Goal: Transaction & Acquisition: Purchase product/service

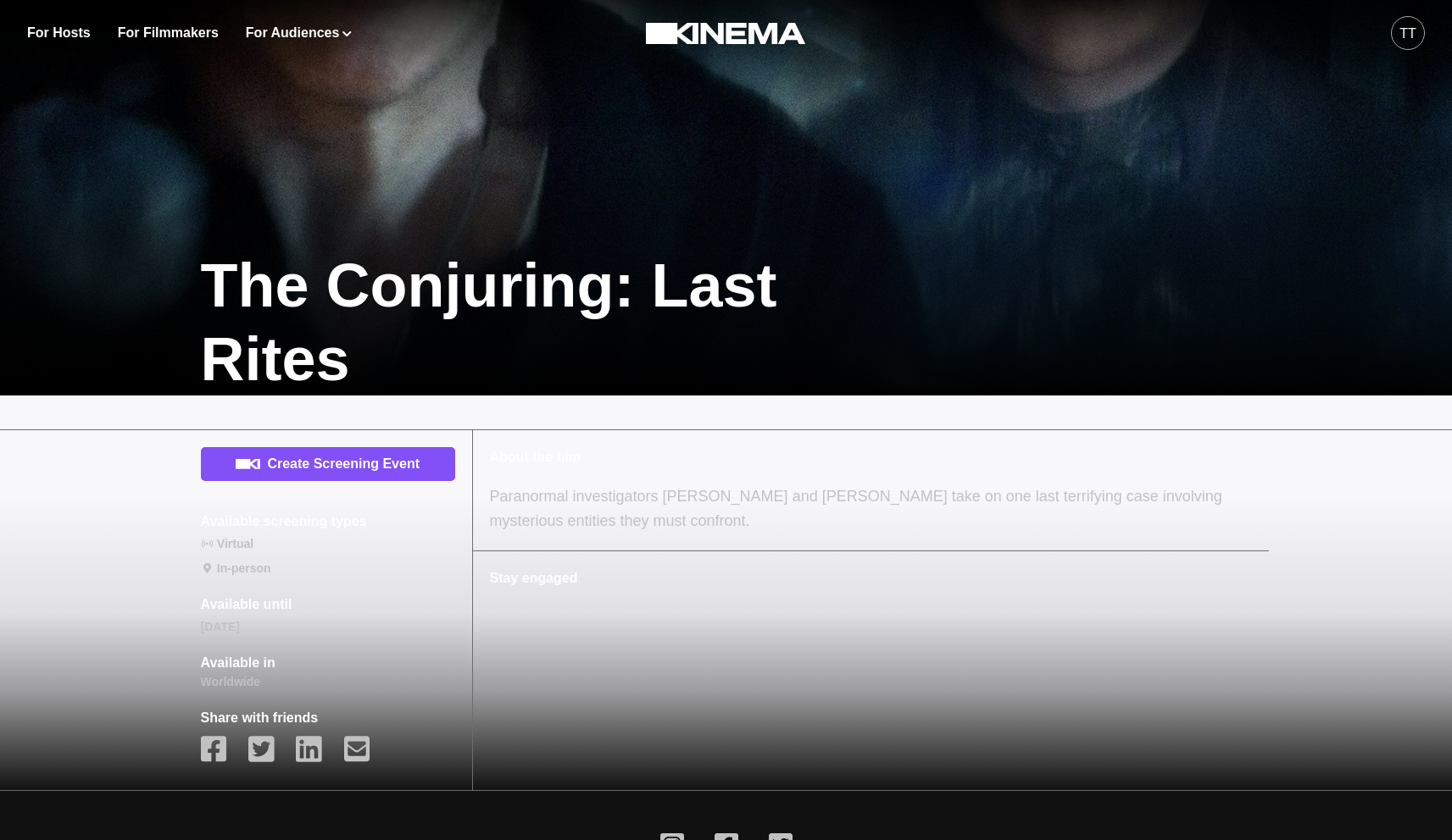
scroll to position [289, 0]
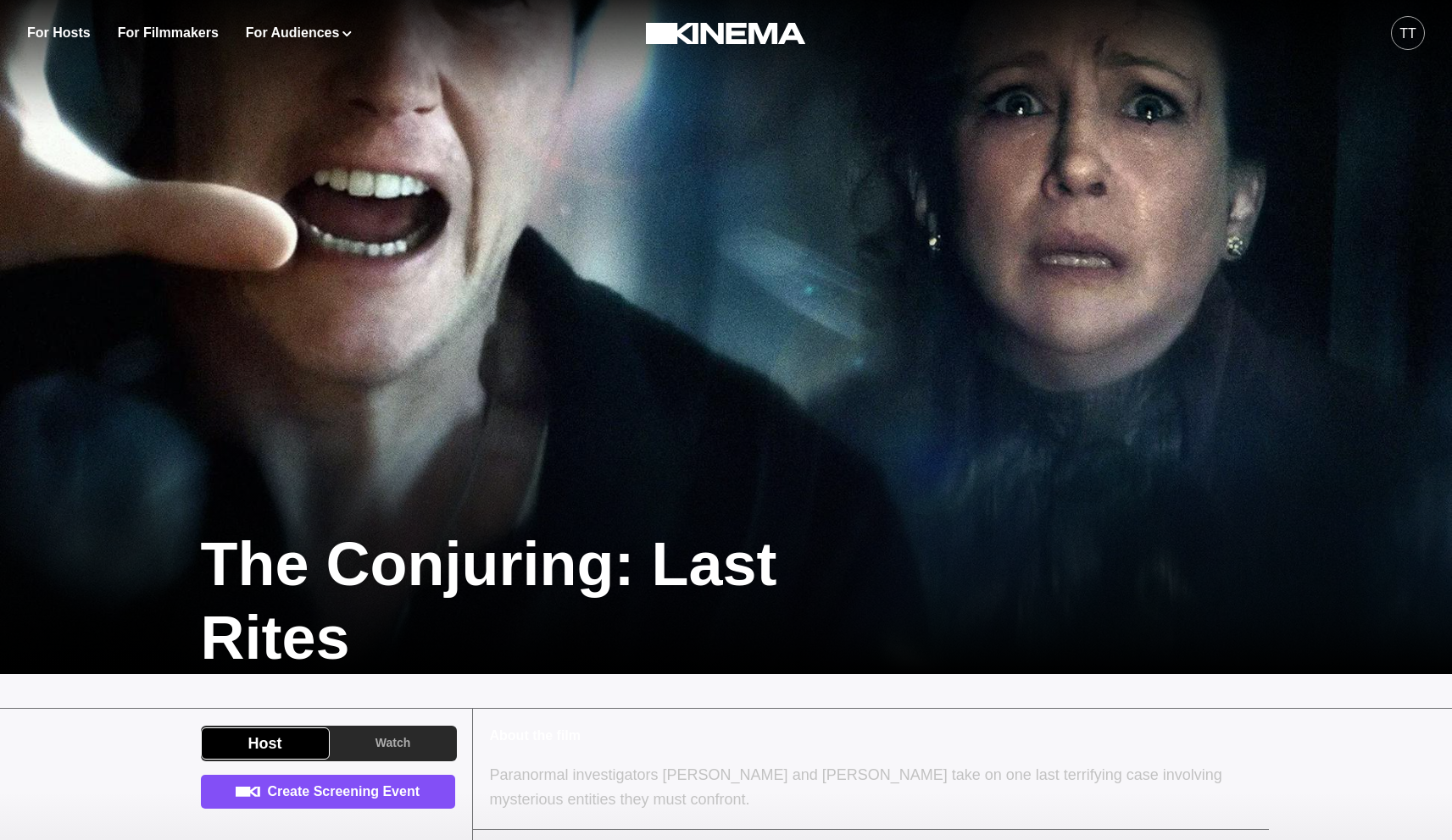
click at [1421, 41] on div "tt" at bounding box center [1407, 32] width 34 height 34
click at [998, 140] on img at bounding box center [726, 336] width 1452 height 816
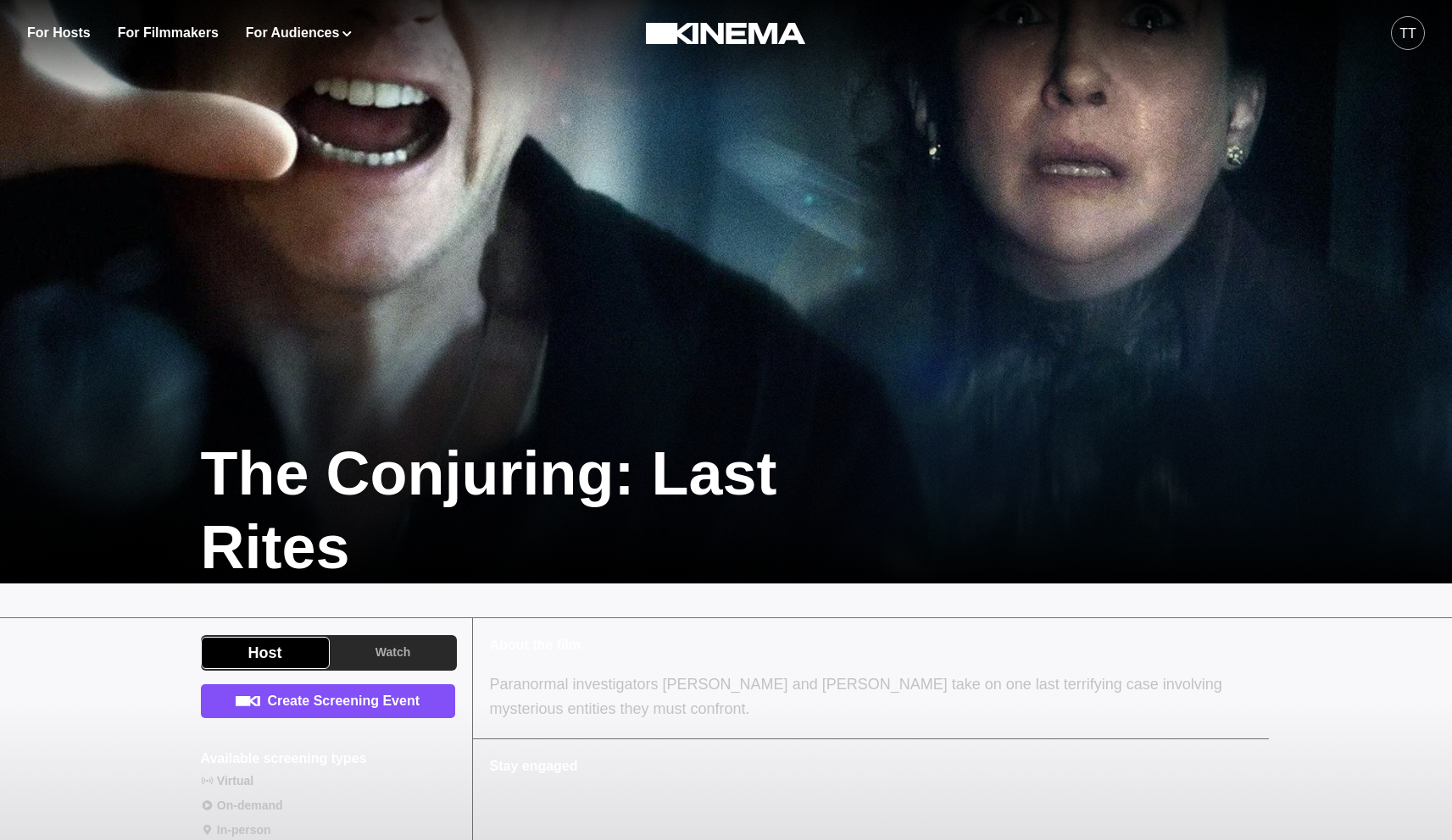
scroll to position [323, 0]
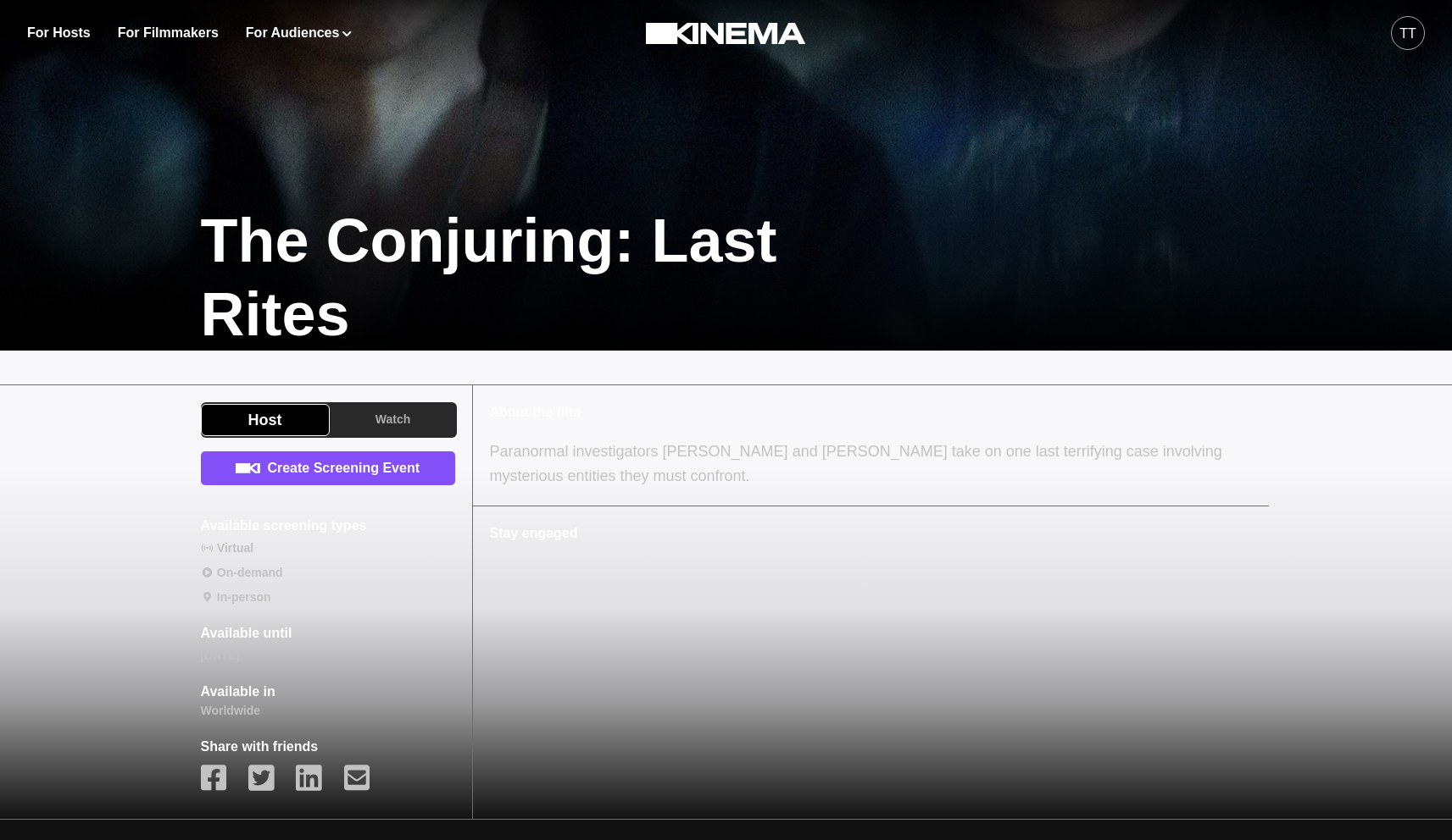
click at [1399, 37] on div "tt" at bounding box center [1407, 33] width 17 height 20
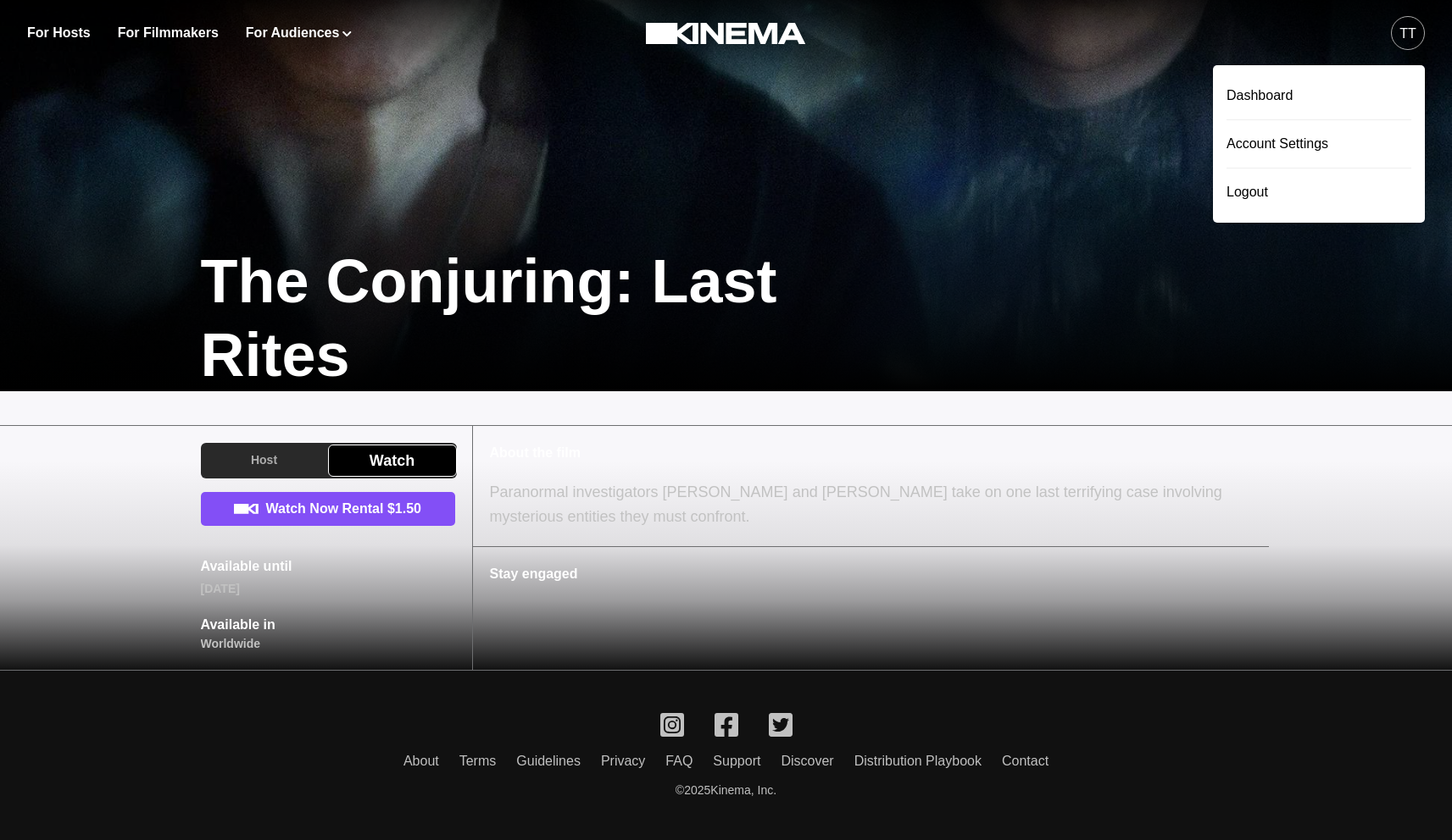
scroll to position [282, 0]
click at [399, 606] on div "Watch Now Rental $1.50 Available until Oct 31, 2025 Available in Worldwide" at bounding box center [328, 573] width 254 height 161
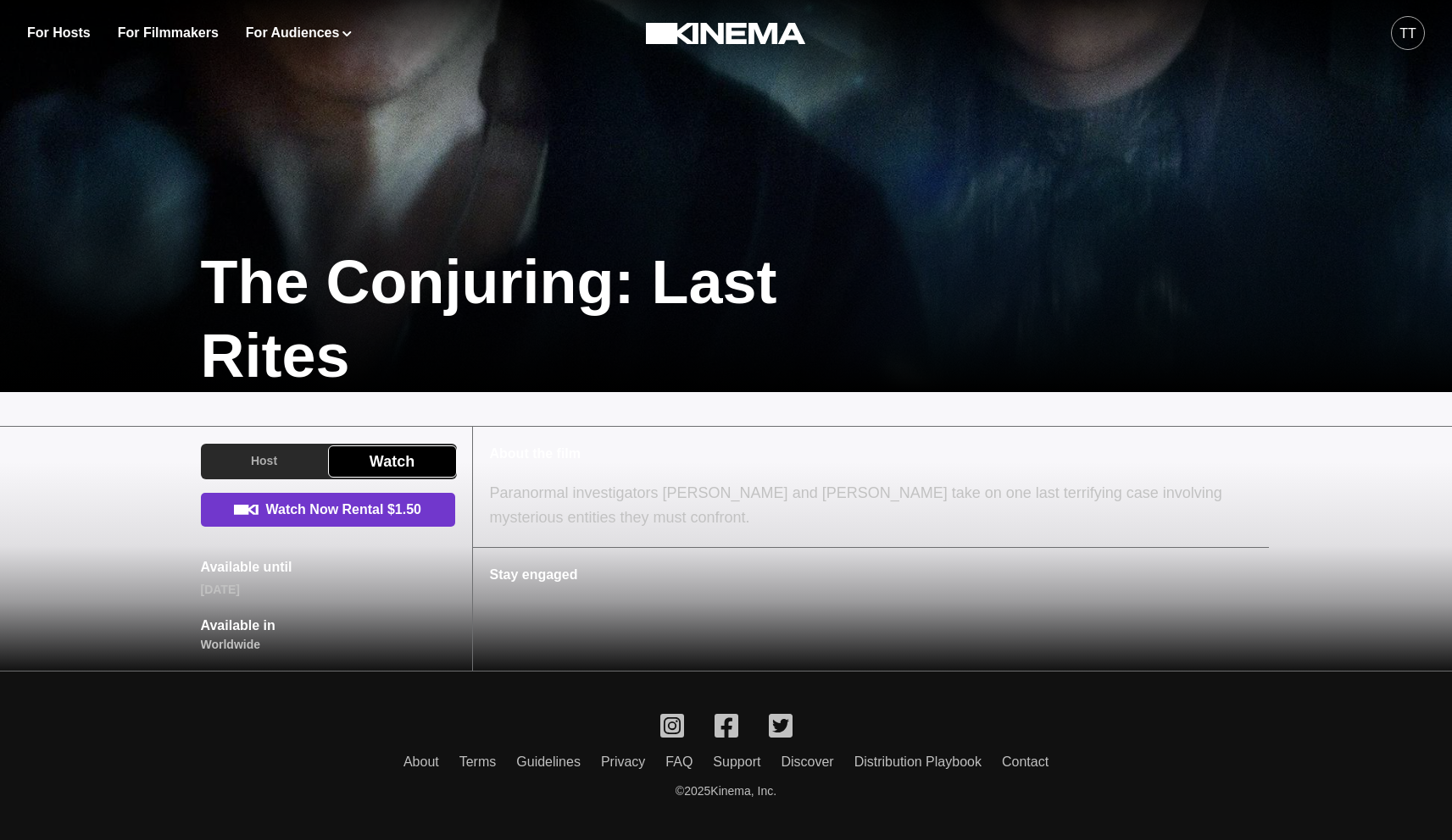
click at [368, 523] on link "Watch Now Rental $1.50" at bounding box center [328, 510] width 254 height 34
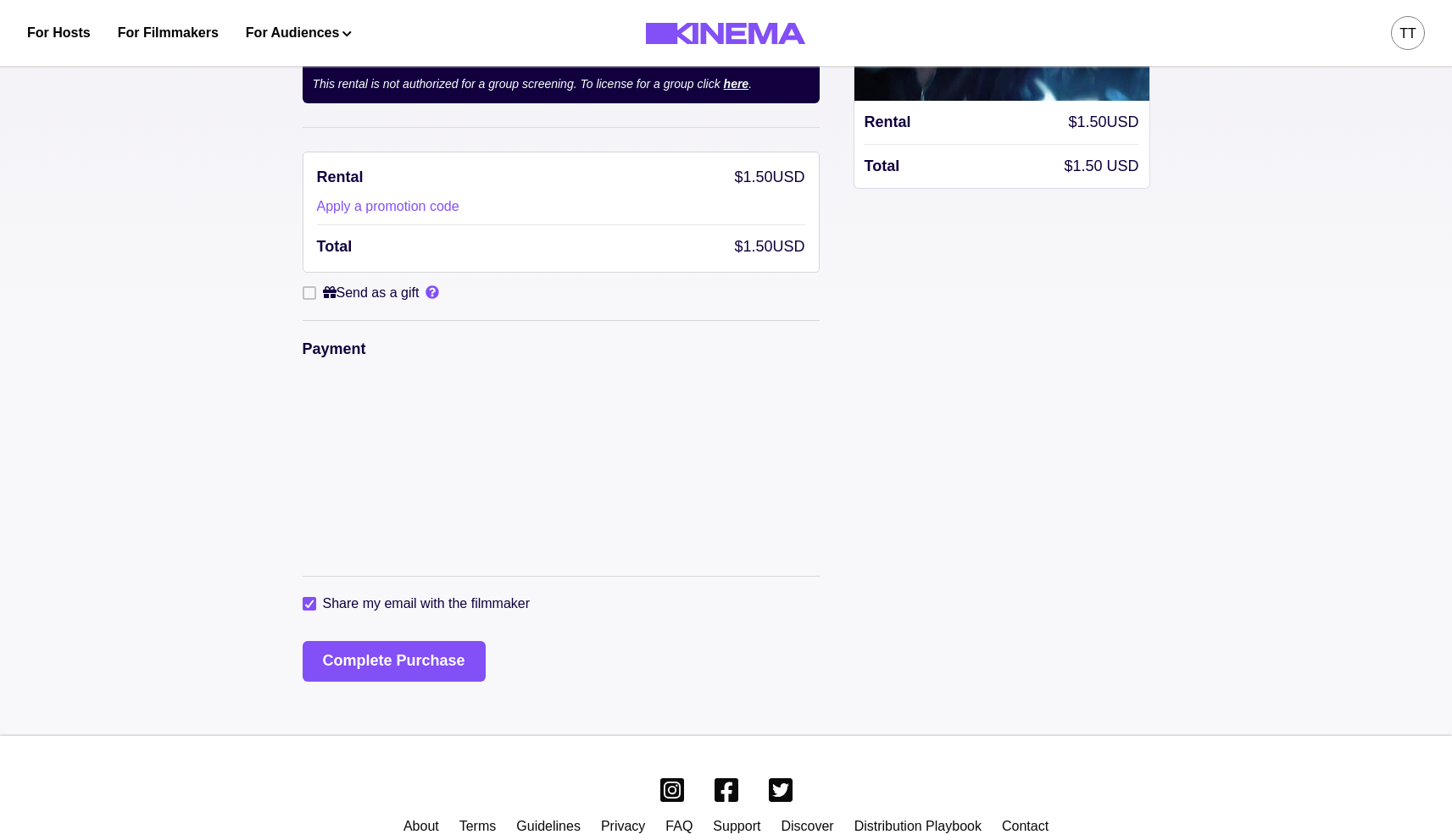
scroll to position [217, 0]
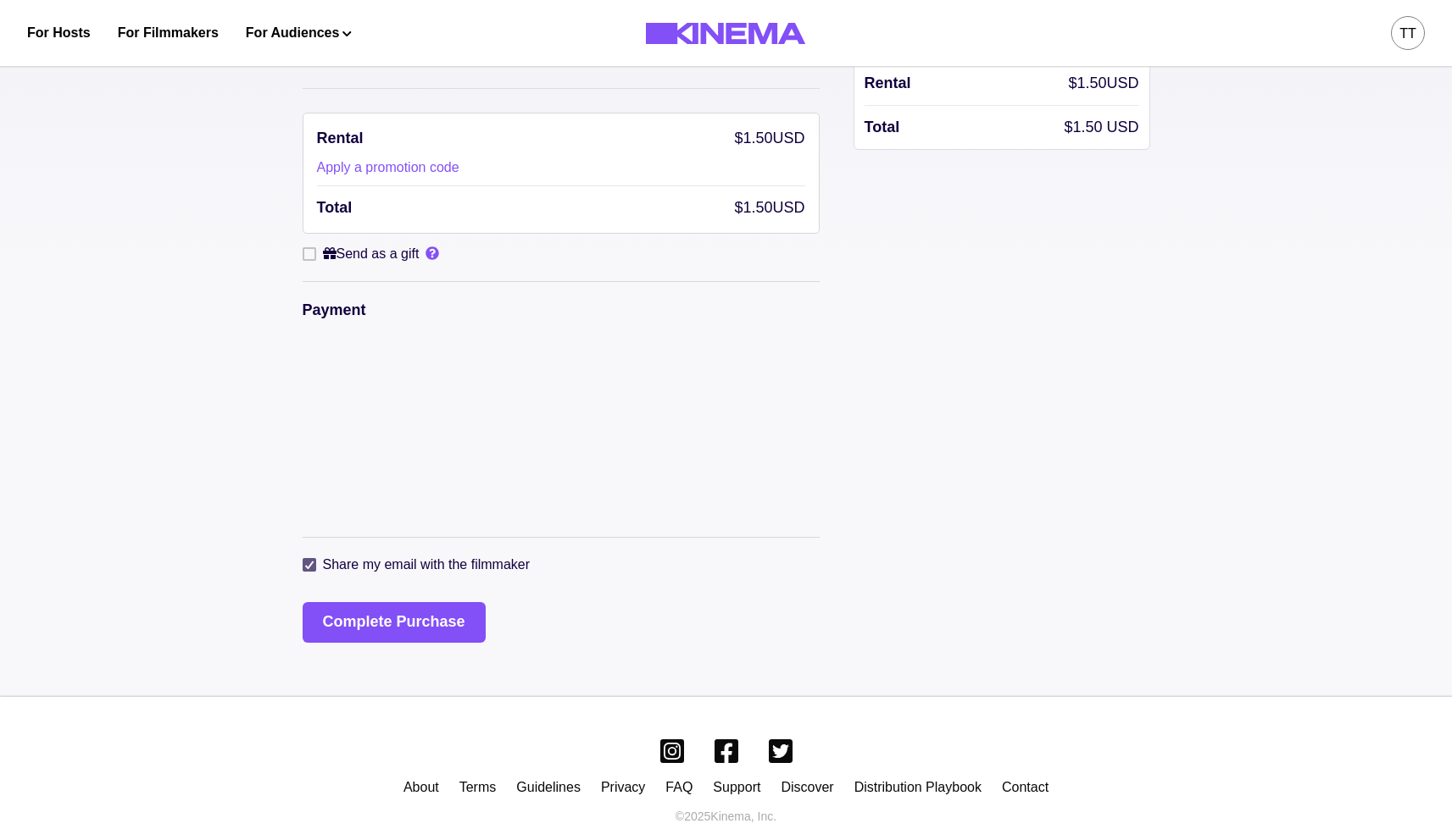
click at [306, 566] on polyline at bounding box center [309, 566] width 8 height 7
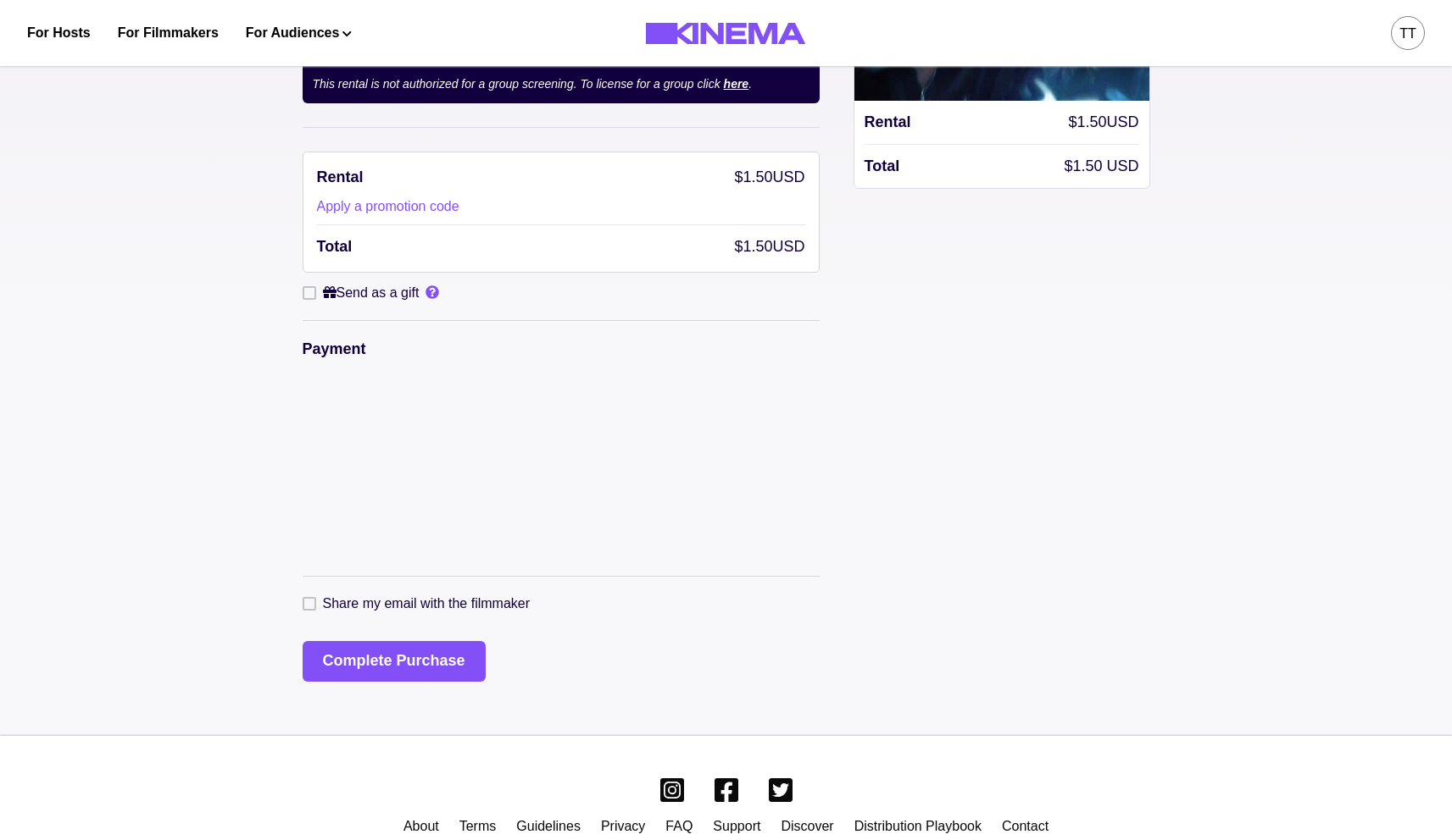
scroll to position [166, 0]
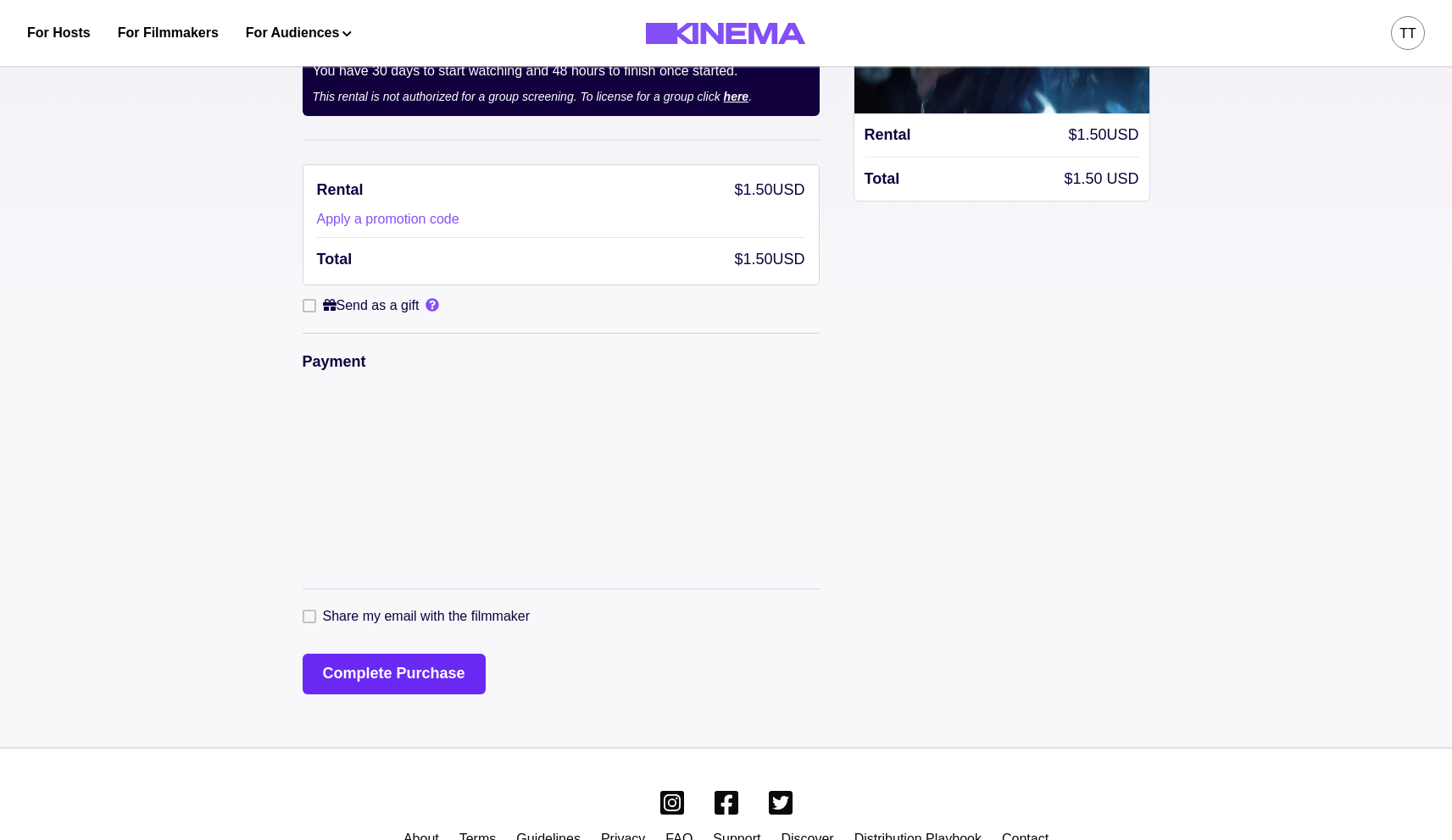
click at [351, 672] on button "Complete Purchase" at bounding box center [394, 674] width 183 height 41
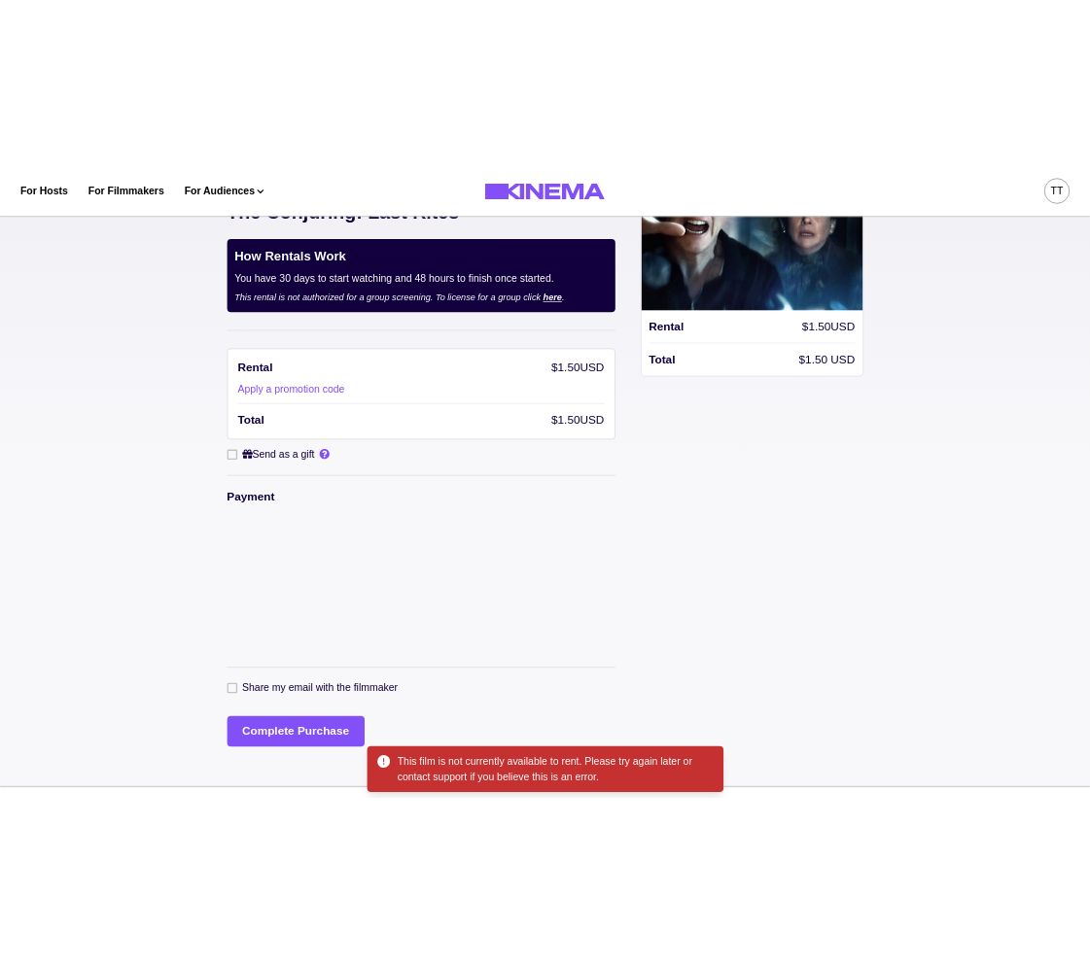
scroll to position [142, 0]
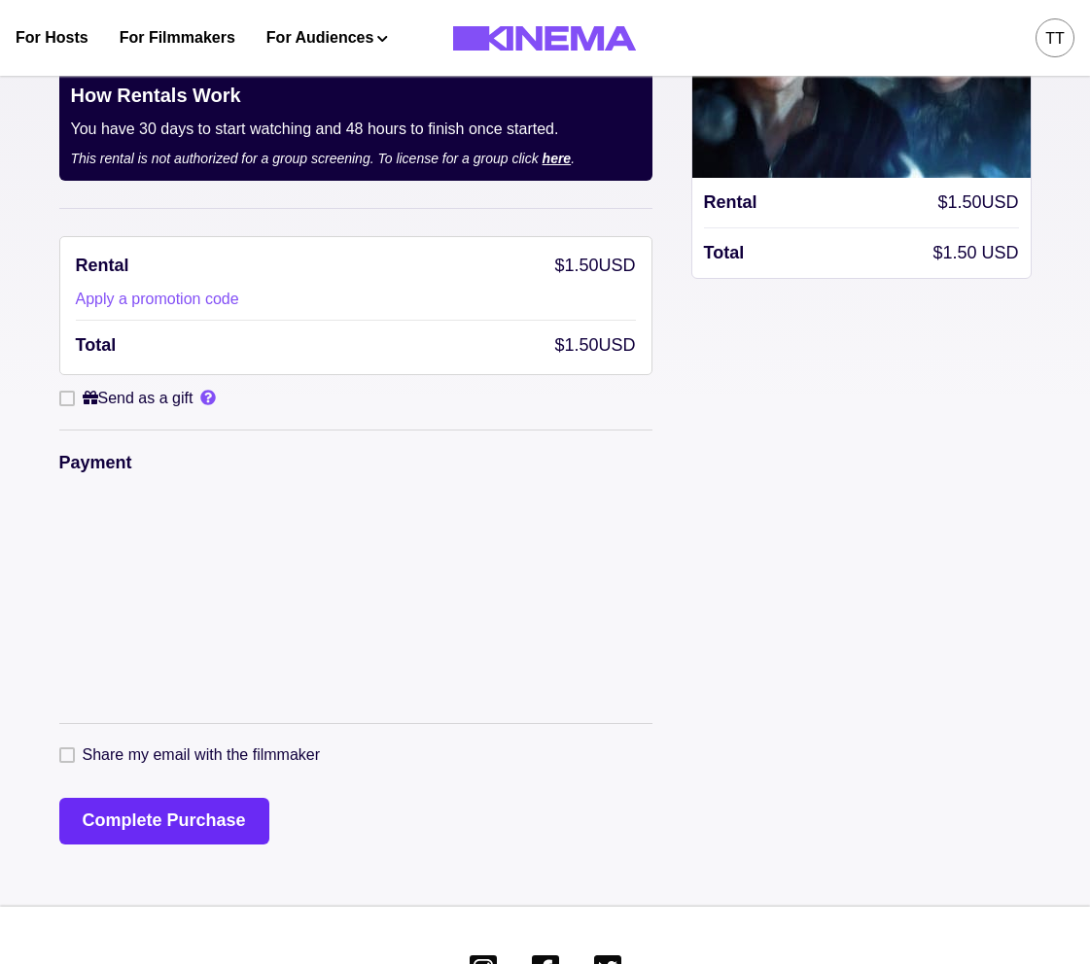
click at [142, 828] on button "Complete Purchase" at bounding box center [164, 821] width 210 height 47
click at [228, 823] on button "Complete Purchase" at bounding box center [164, 821] width 210 height 47
click at [176, 838] on button "Complete Purchase" at bounding box center [164, 821] width 210 height 47
click at [205, 835] on button "Complete Purchase" at bounding box center [164, 821] width 210 height 47
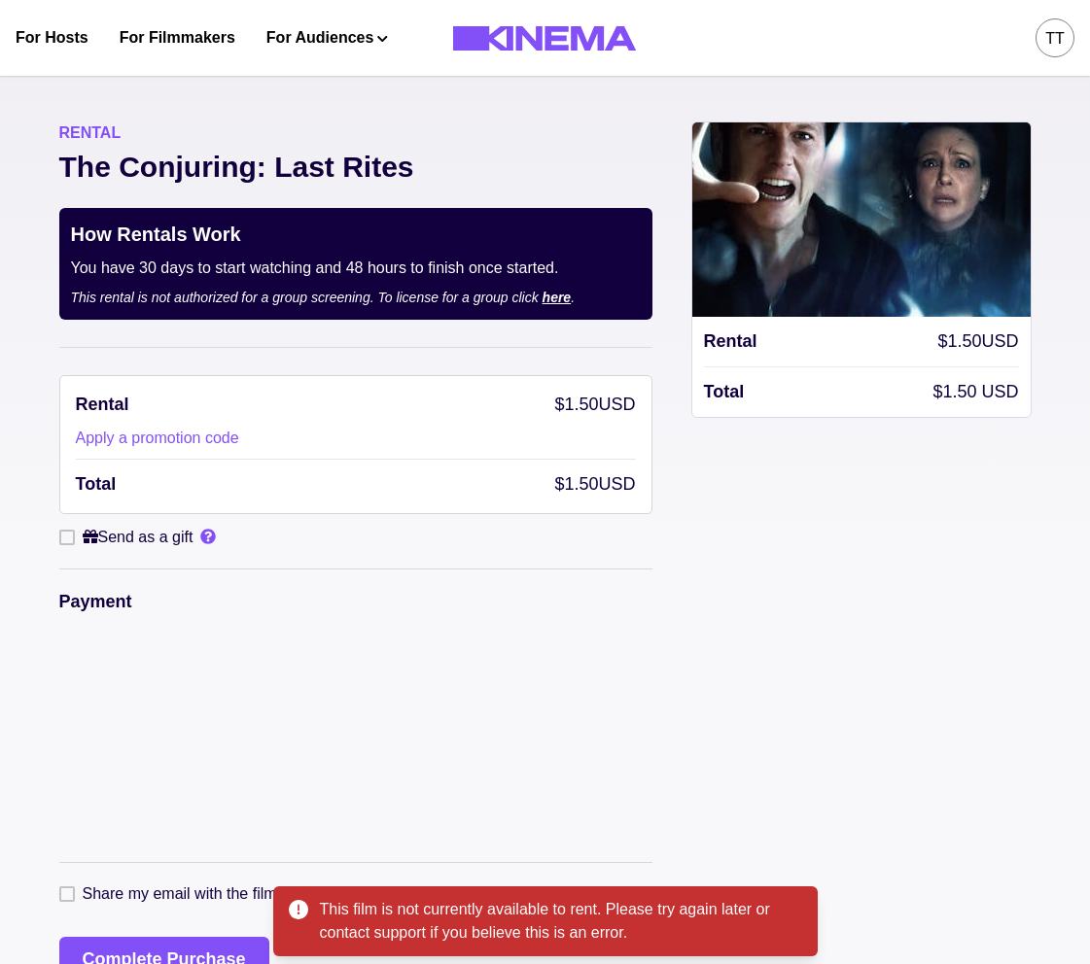
scroll to position [0, 0]
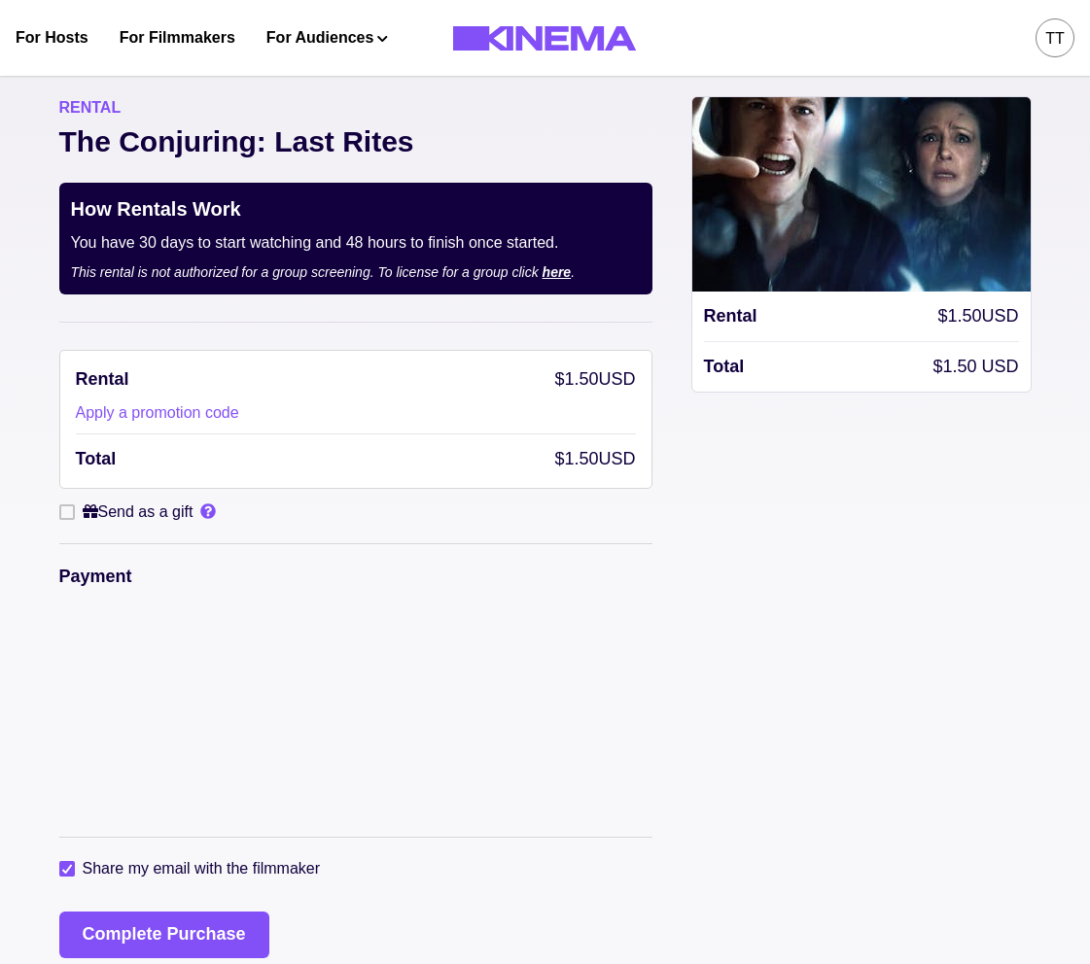
scroll to position [34, 0]
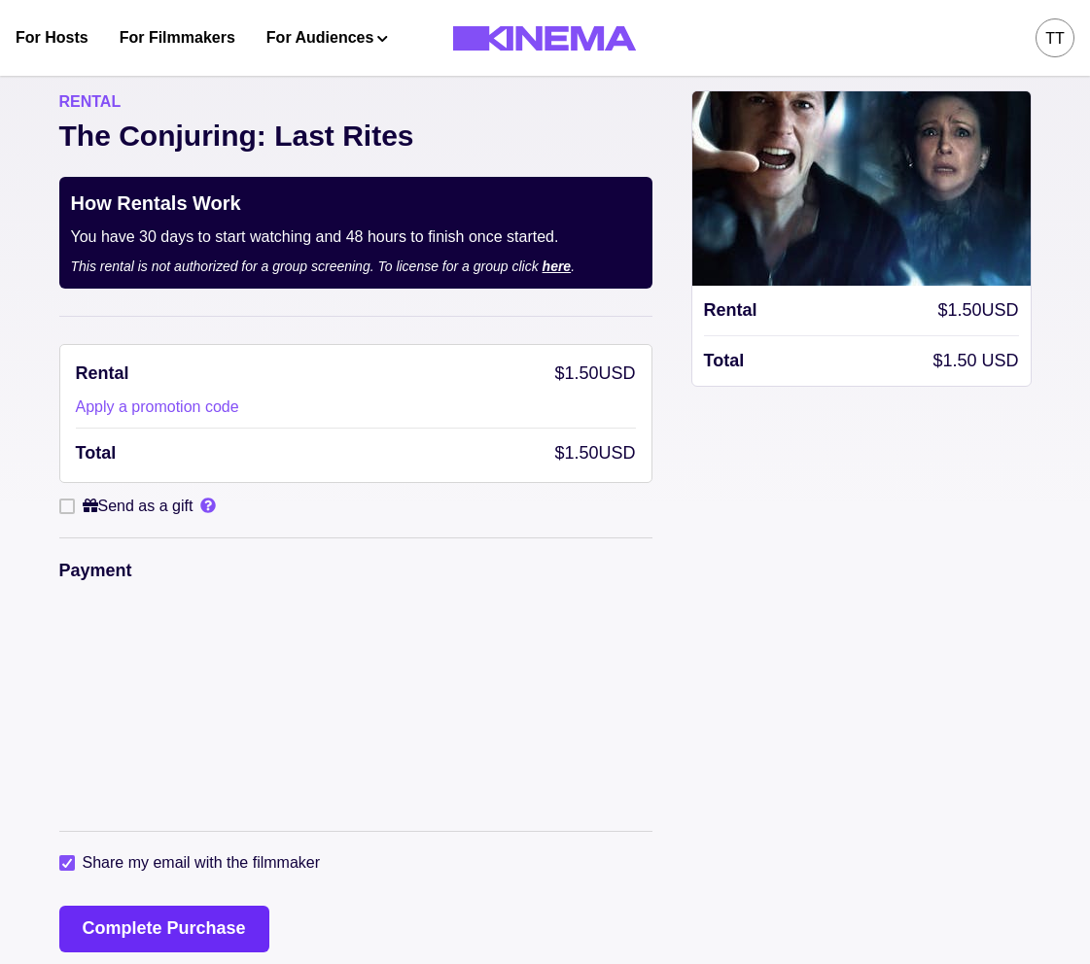
click at [196, 921] on button "Complete Purchase" at bounding box center [164, 929] width 210 height 47
click at [1045, 30] on div "tt" at bounding box center [1054, 38] width 19 height 23
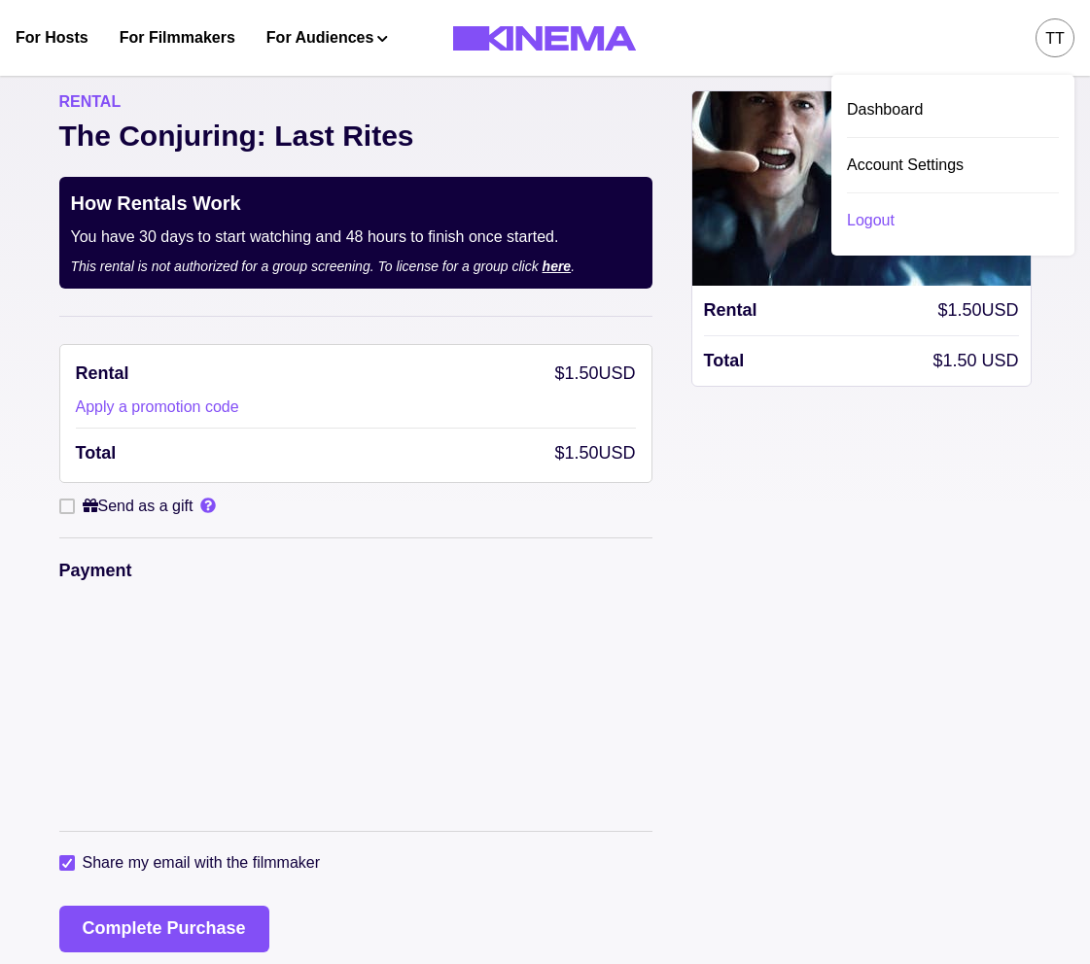
click at [883, 232] on div "Logout" at bounding box center [953, 220] width 212 height 54
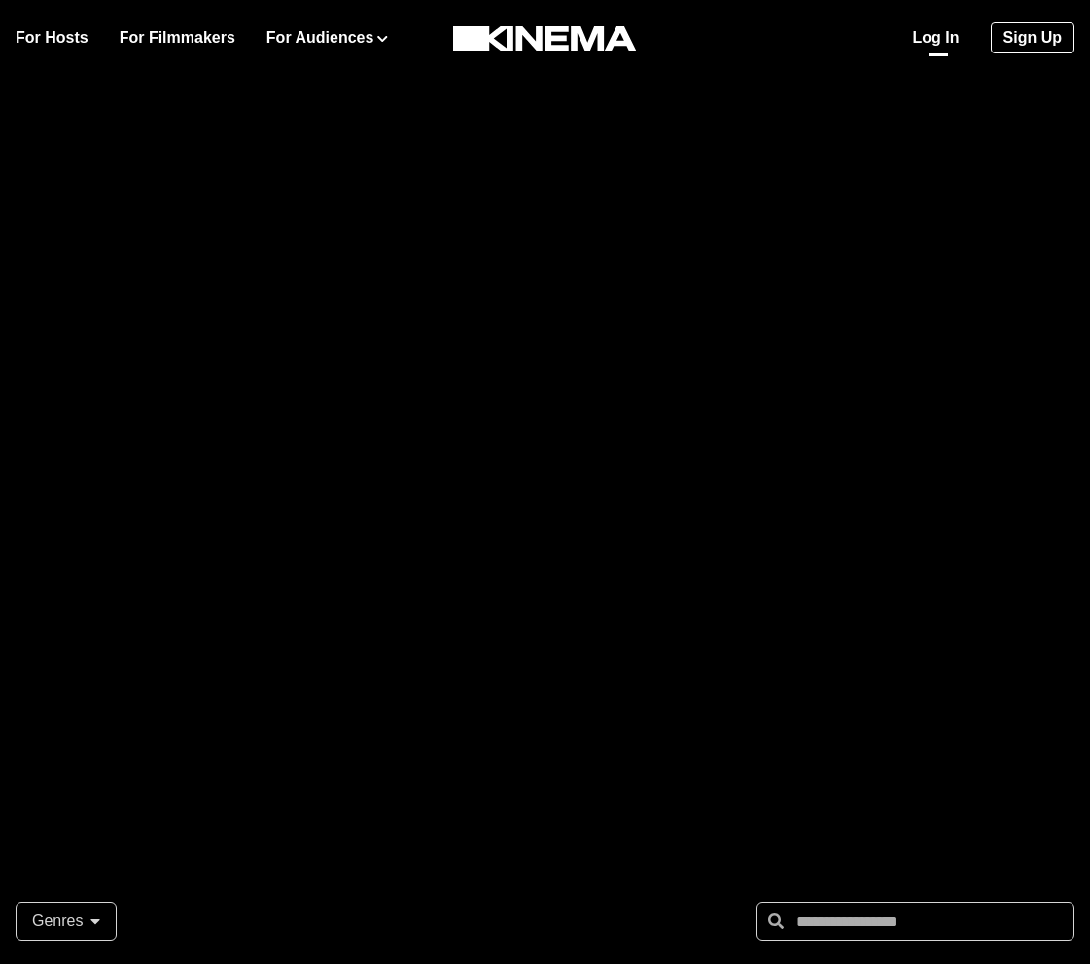
click at [951, 41] on link "Log In" at bounding box center [936, 37] width 47 height 23
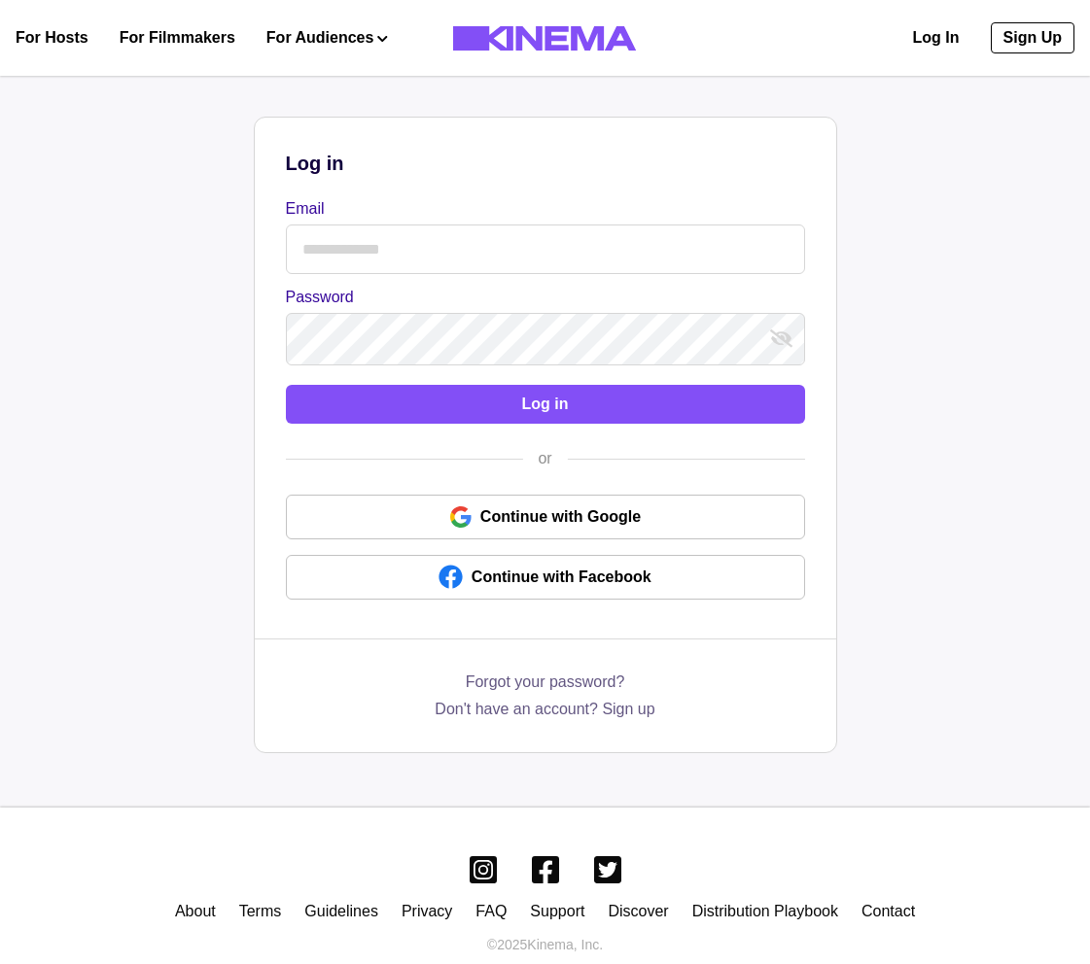
click at [490, 244] on input "Email" at bounding box center [545, 250] width 519 height 50
click at [492, 243] on input "Email" at bounding box center [545, 250] width 519 height 50
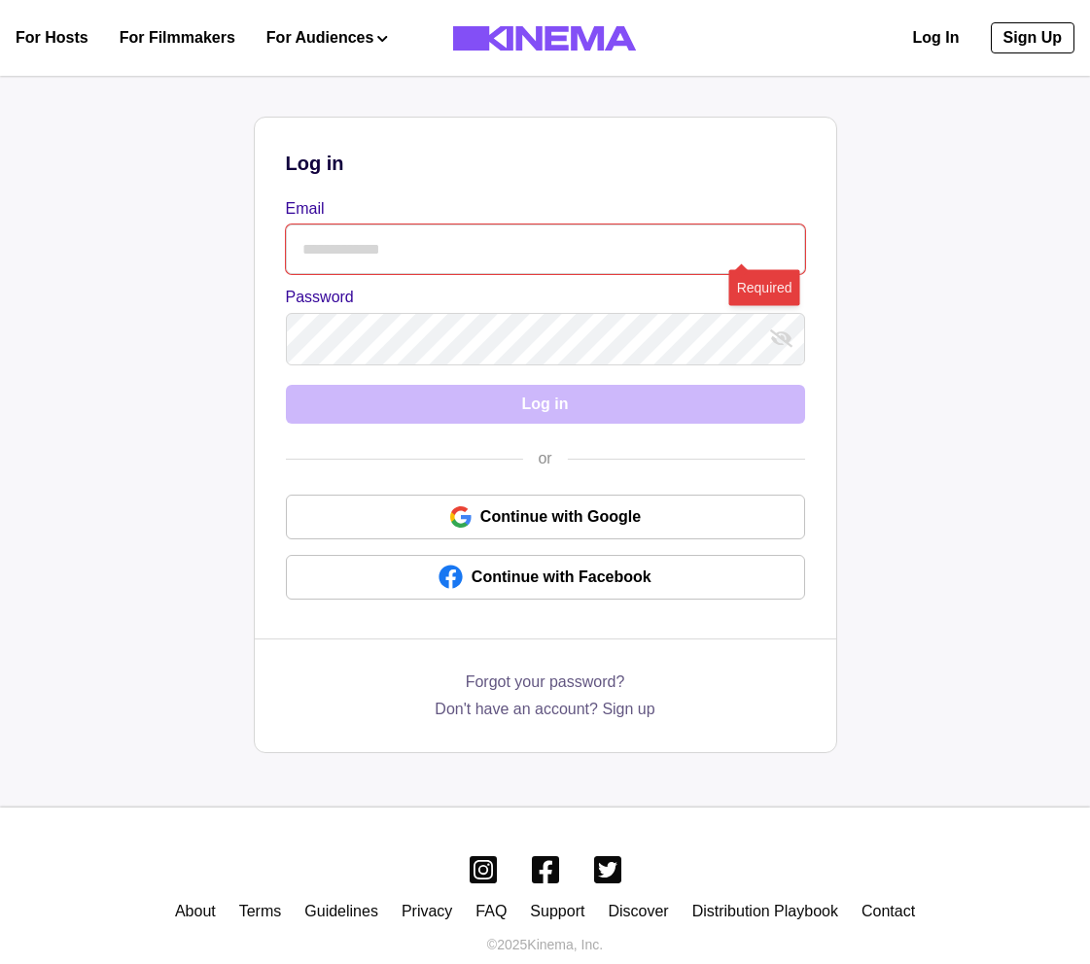
paste input "**********"
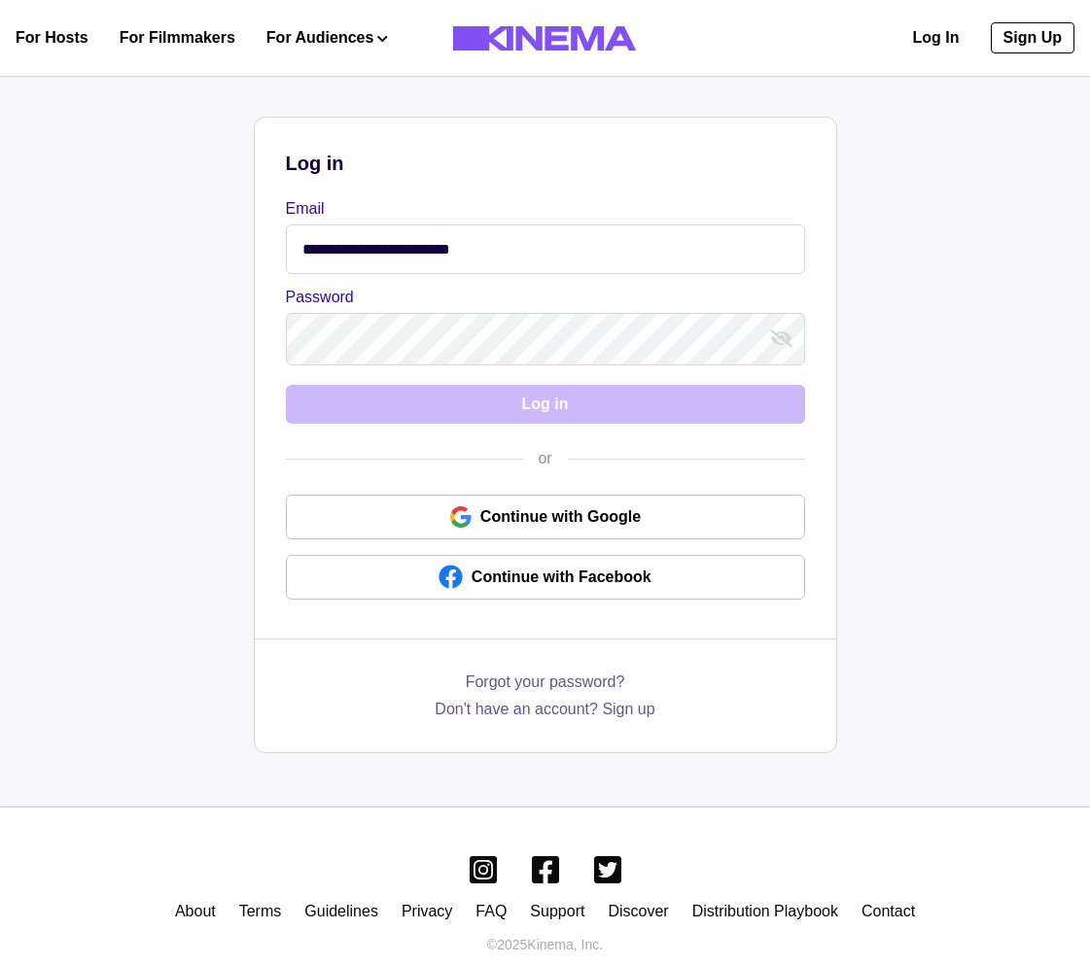
type input "**********"
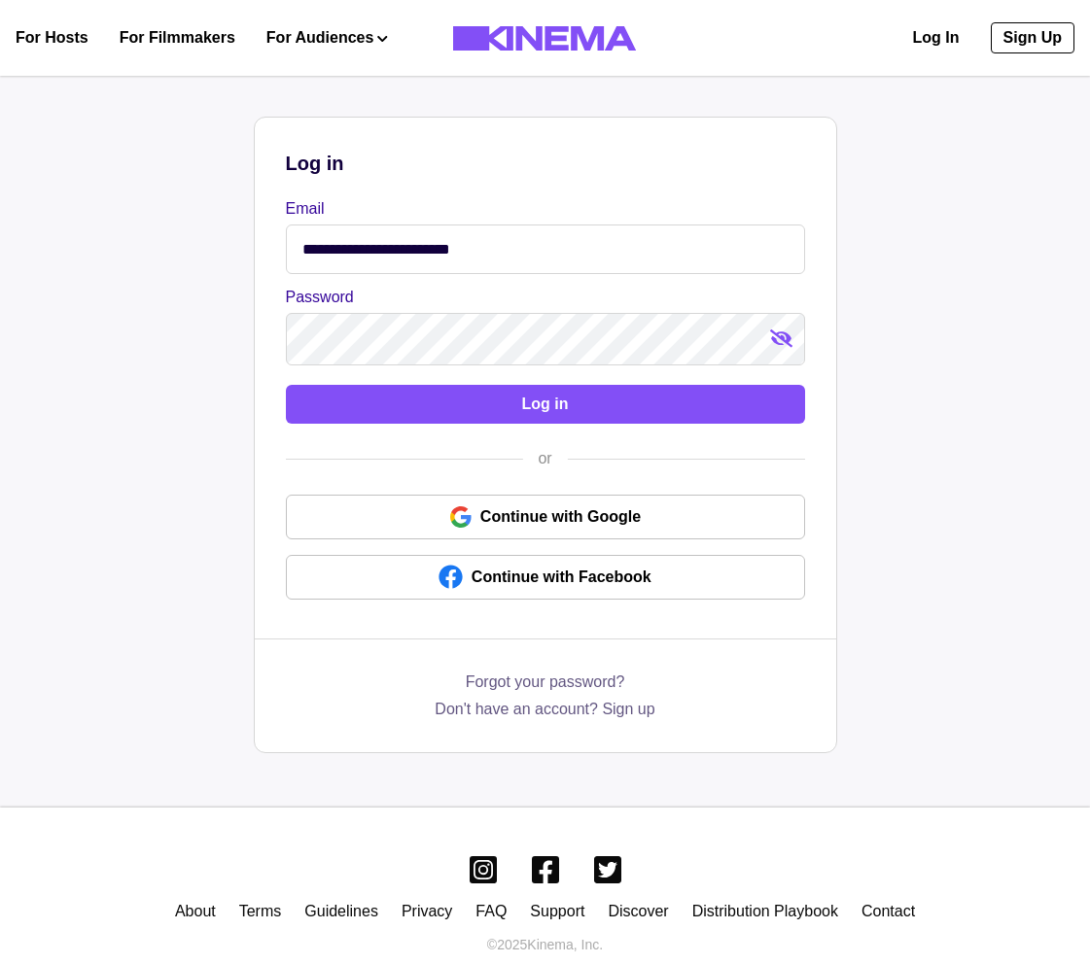
click at [770, 335] on icon "show password" at bounding box center [781, 339] width 22 height 18
click at [769, 335] on button "hide password" at bounding box center [781, 339] width 31 height 31
click at [881, 331] on div "**********" at bounding box center [545, 435] width 1067 height 637
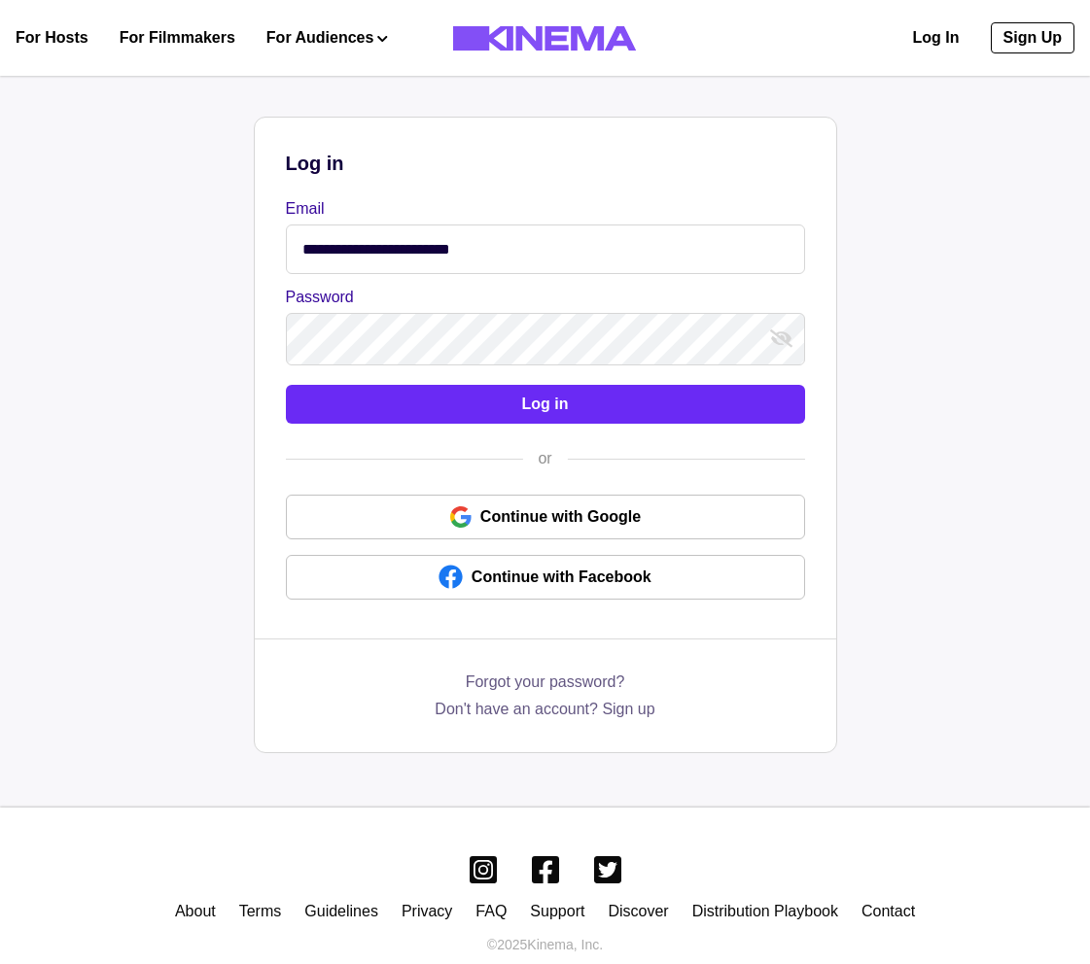
click at [640, 414] on button "Log in" at bounding box center [545, 404] width 519 height 39
